Goal: Find specific page/section: Find specific page/section

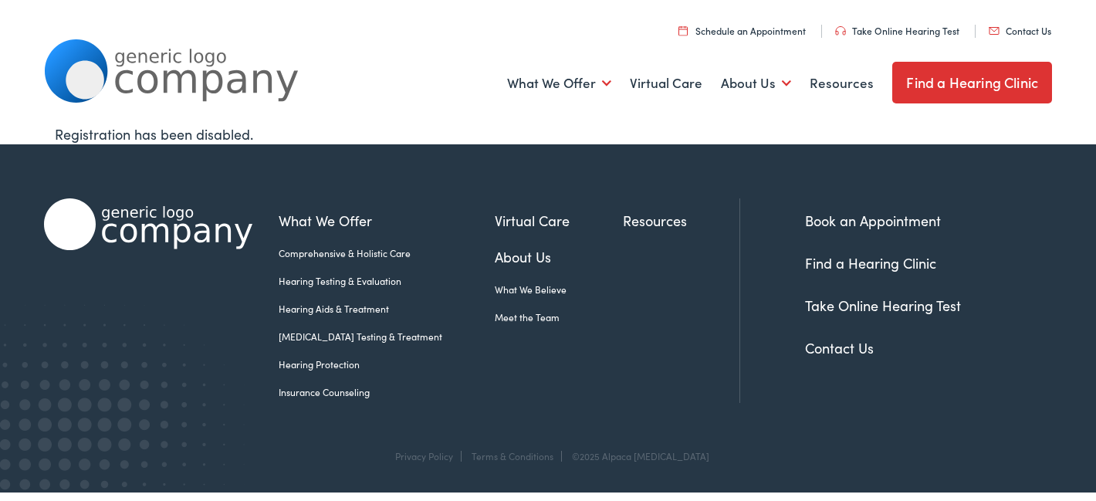
click at [832, 349] on link "Contact Us" at bounding box center [839, 347] width 69 height 19
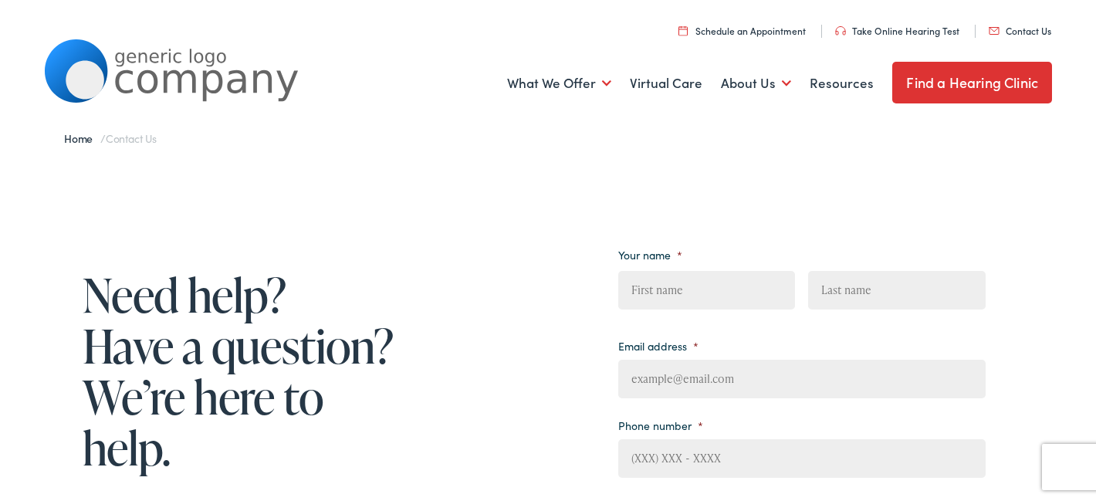
click at [659, 289] on input "First" at bounding box center [706, 290] width 177 height 39
type input "Jennifer"
type input "Oddleifson"
type input "jenoddleifson@gmail.com"
type input "(207) 442-7049"
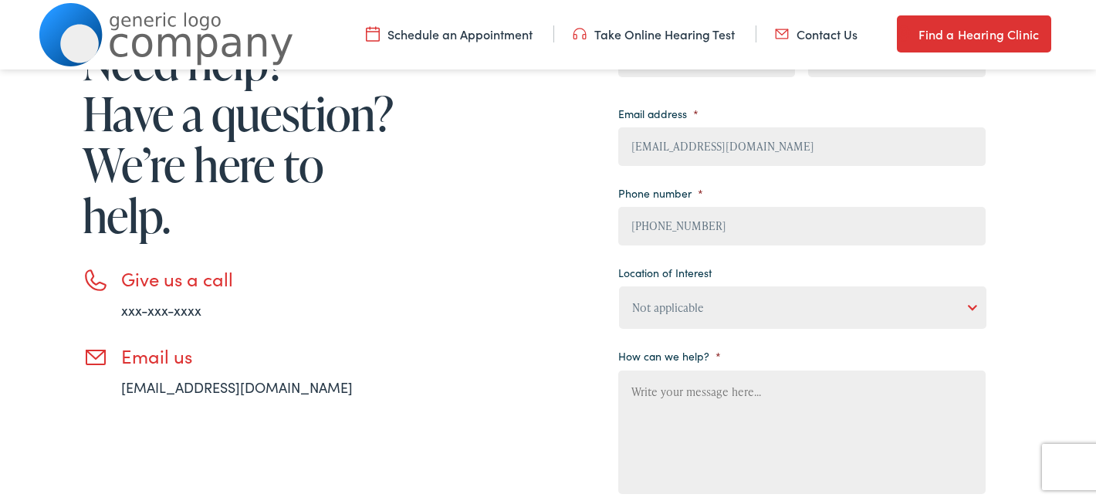
scroll to position [229, 0]
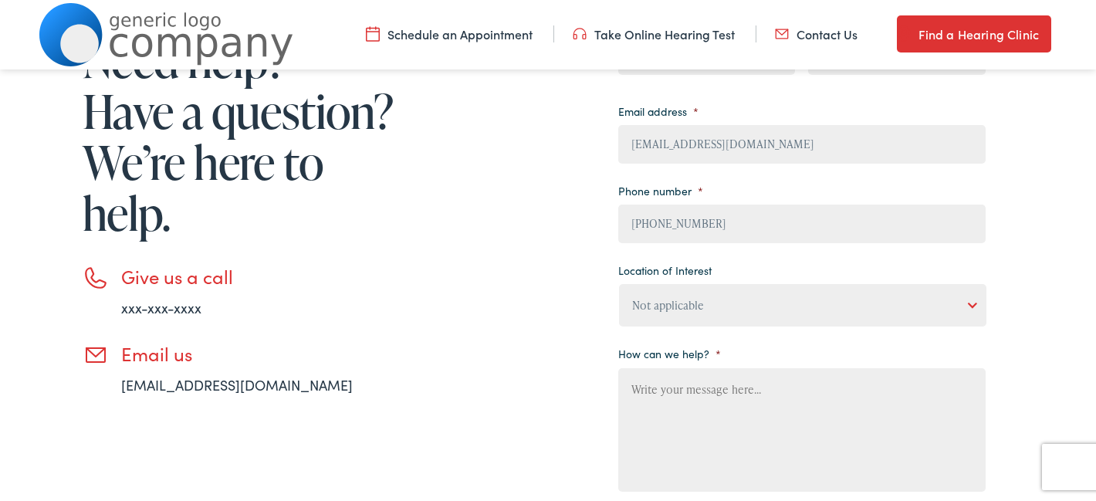
click at [969, 303] on select "Not applicable Estes Audiology, Seguin Estes Audiology, San Antonio Estes Audio…" at bounding box center [803, 305] width 368 height 42
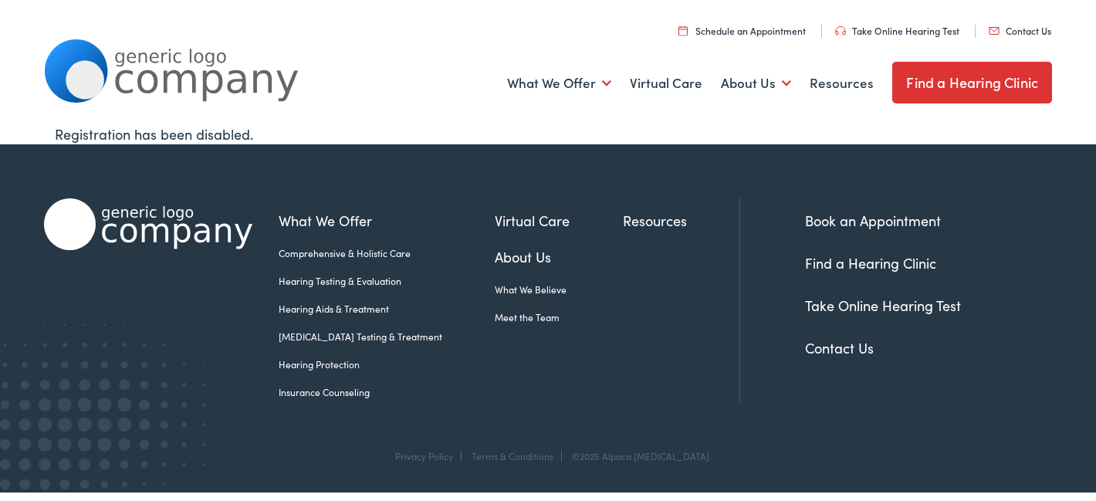
click at [1007, 29] on link "Contact Us" at bounding box center [1020, 30] width 63 height 13
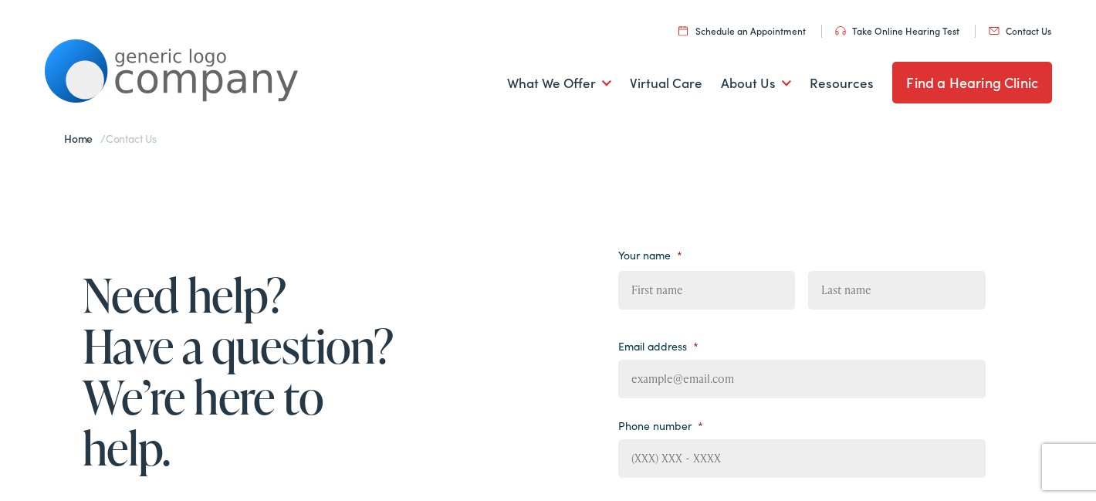
click at [952, 83] on link "Find a Hearing Clinic" at bounding box center [973, 83] width 160 height 42
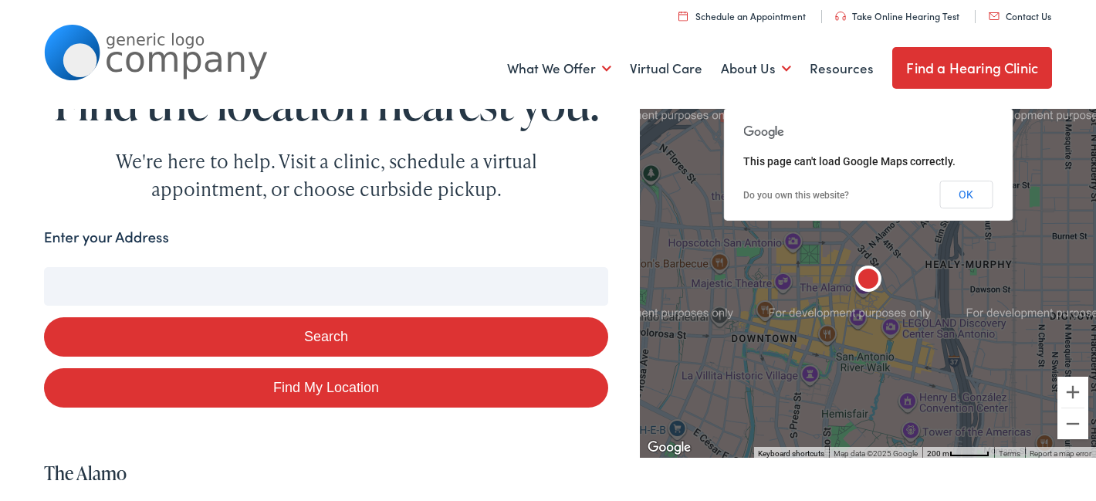
click at [969, 194] on button "OK" at bounding box center [966, 195] width 53 height 28
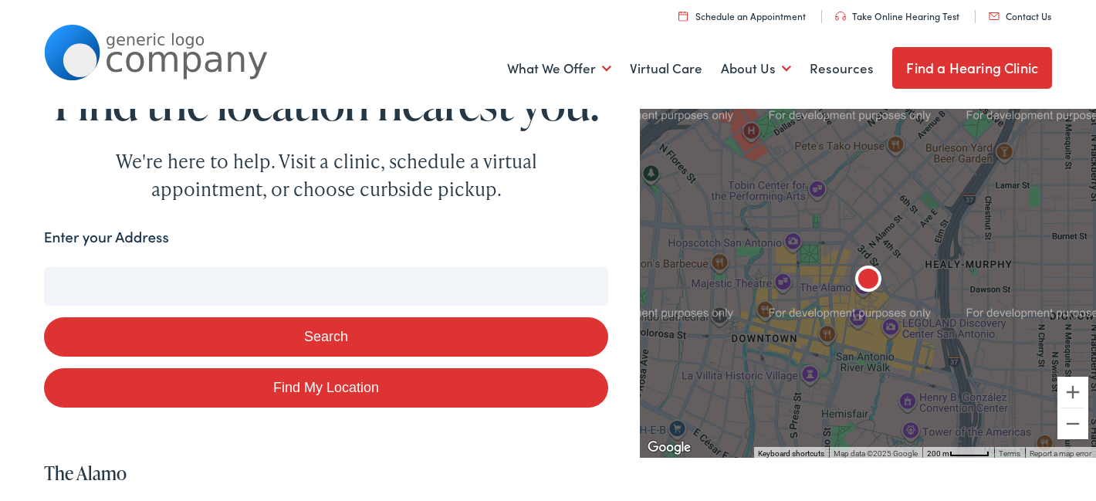
click at [403, 336] on button "Search" at bounding box center [326, 336] width 565 height 39
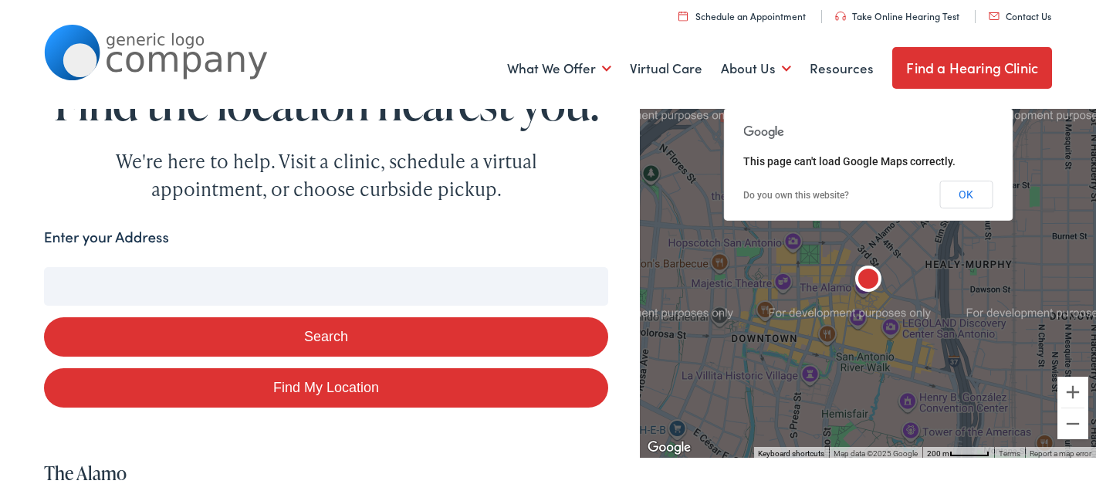
click at [63, 284] on input "Enter your Address" at bounding box center [326, 286] width 565 height 39
type input "w"
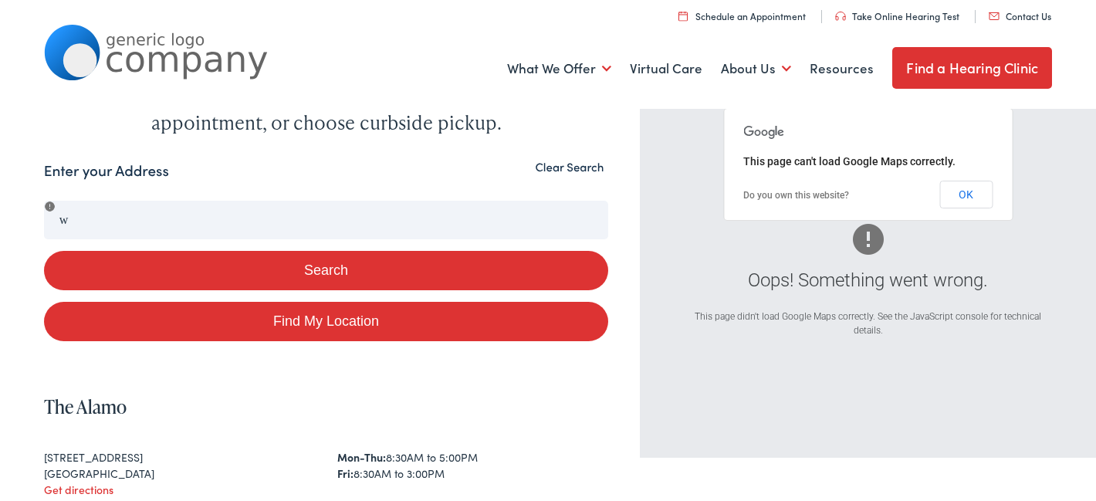
scroll to position [42, 0]
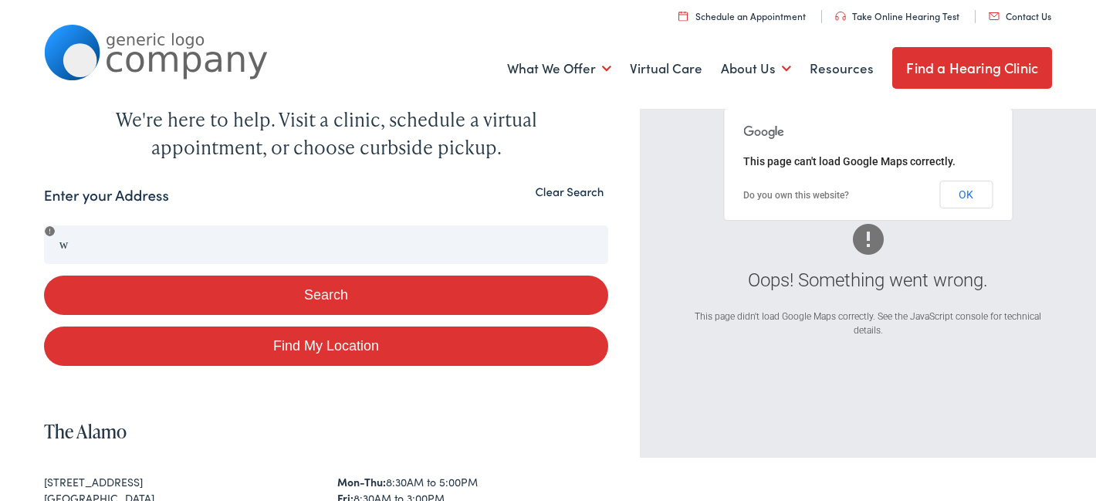
click at [552, 191] on button "Clear Search" at bounding box center [569, 192] width 78 height 15
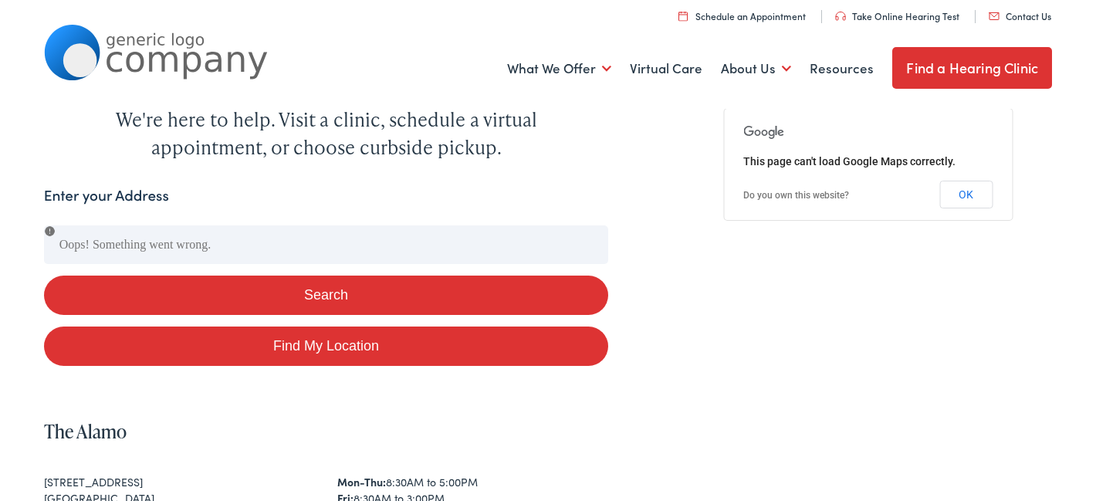
click at [361, 347] on link "Find My Location" at bounding box center [326, 346] width 565 height 39
type input "Dingle, Munster"
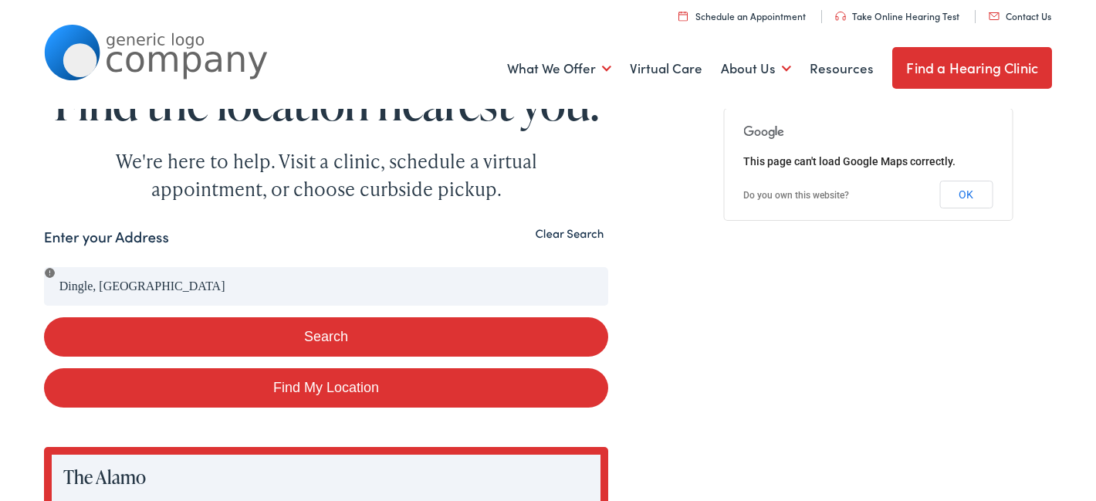
click at [564, 239] on button "Clear Search" at bounding box center [569, 233] width 78 height 15
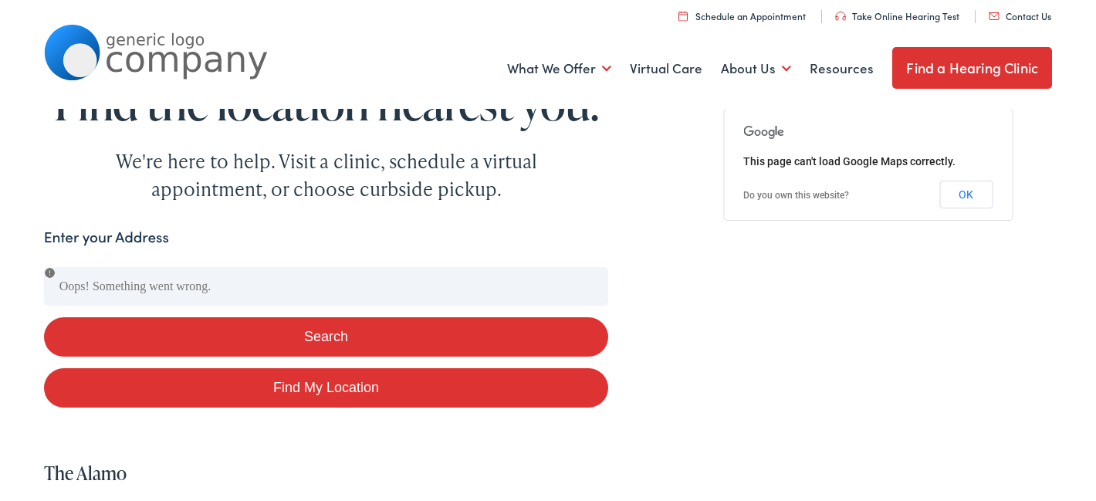
click at [1025, 19] on link "Contact Us" at bounding box center [1020, 15] width 63 height 13
